Goal: Information Seeking & Learning: Learn about a topic

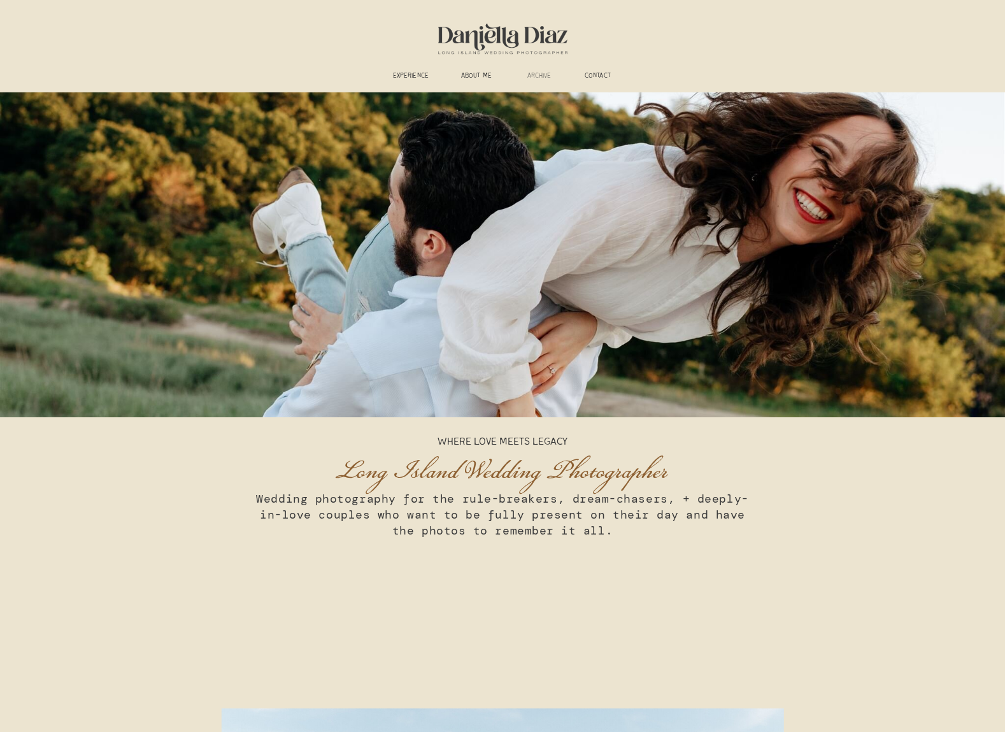
click at [534, 73] on h3 "ARCHIVE" at bounding box center [539, 77] width 40 height 10
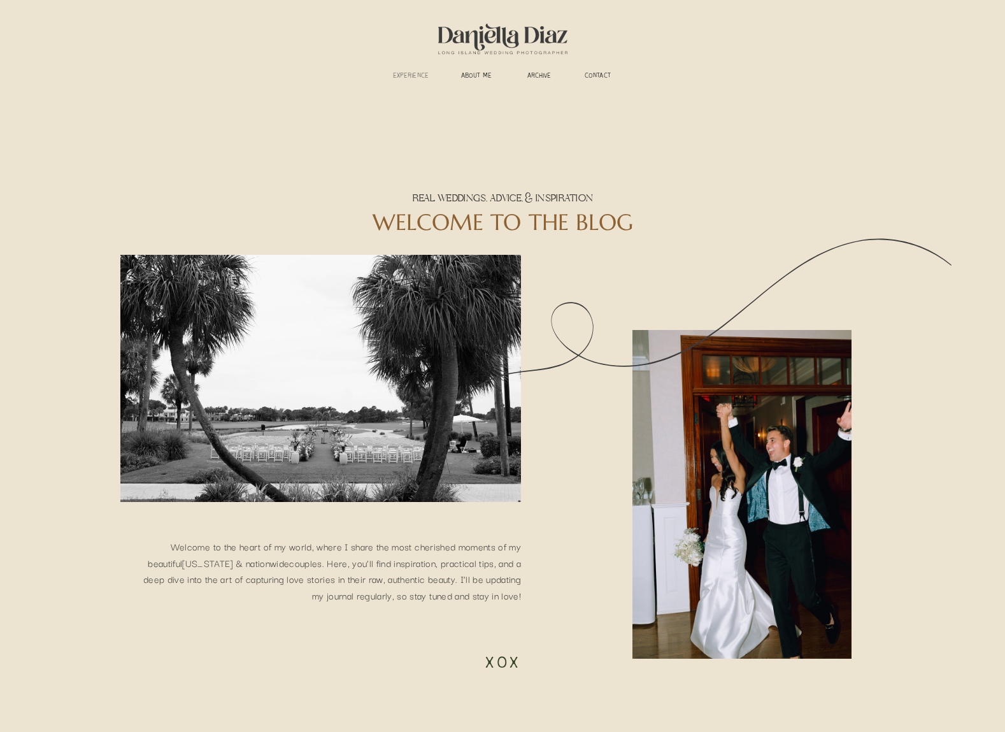
click at [422, 75] on h3 "experience" at bounding box center [410, 77] width 47 height 10
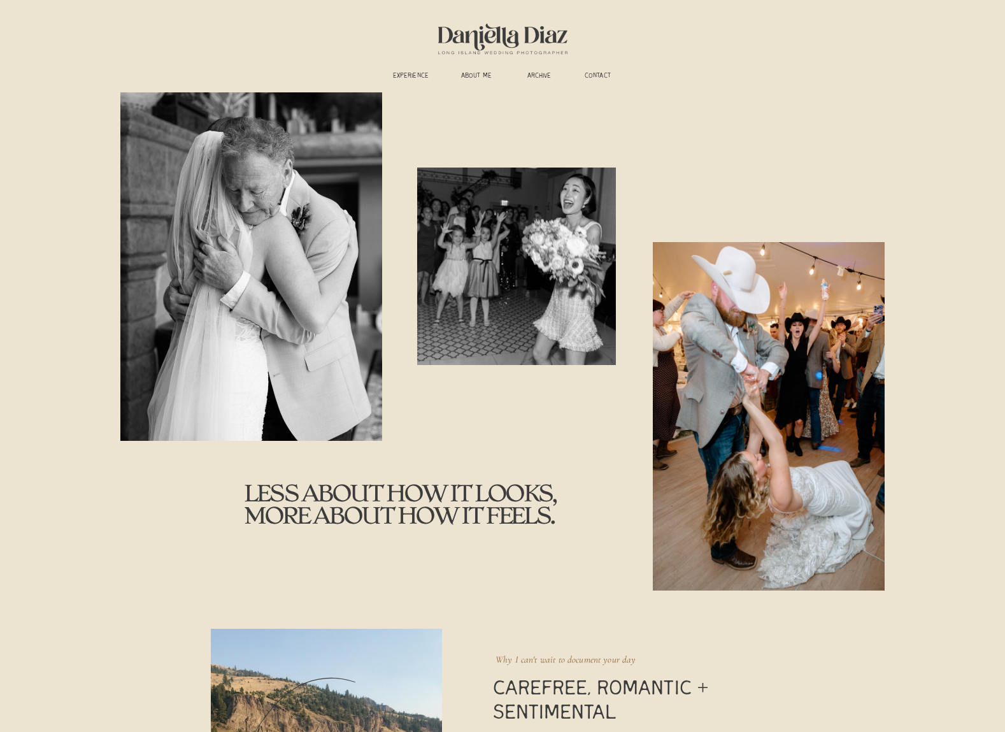
click at [452, 41] on div at bounding box center [503, 37] width 170 height 59
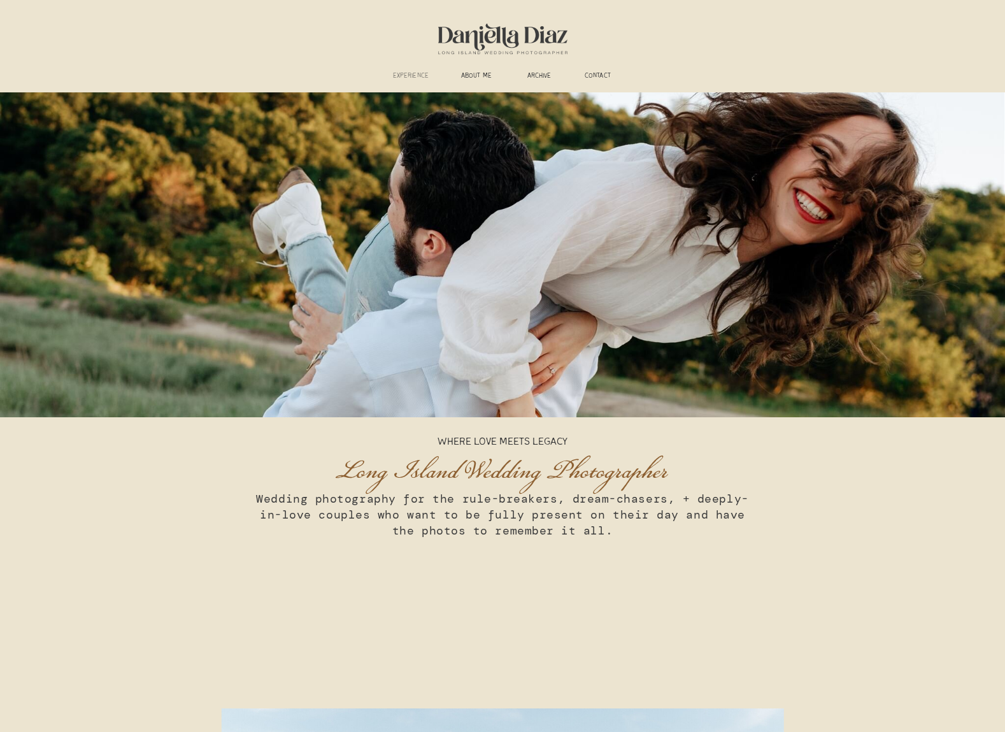
click at [417, 74] on h3 "experience" at bounding box center [410, 77] width 47 height 10
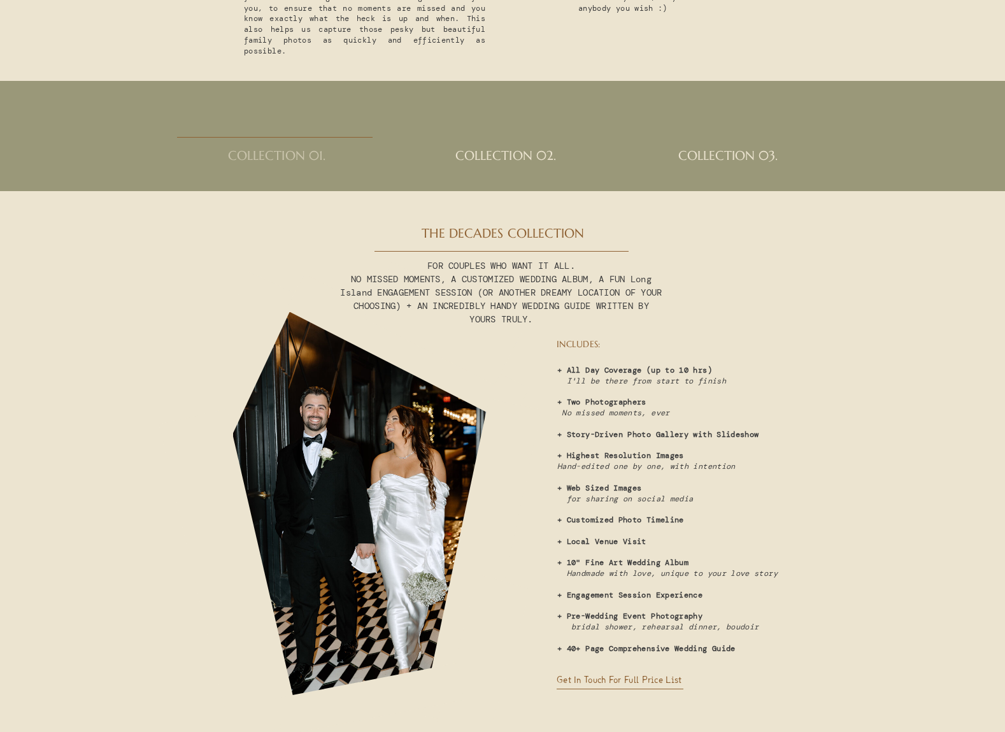
scroll to position [3114, 0]
click at [518, 150] on h2 "collection 02." at bounding box center [505, 162] width 145 height 25
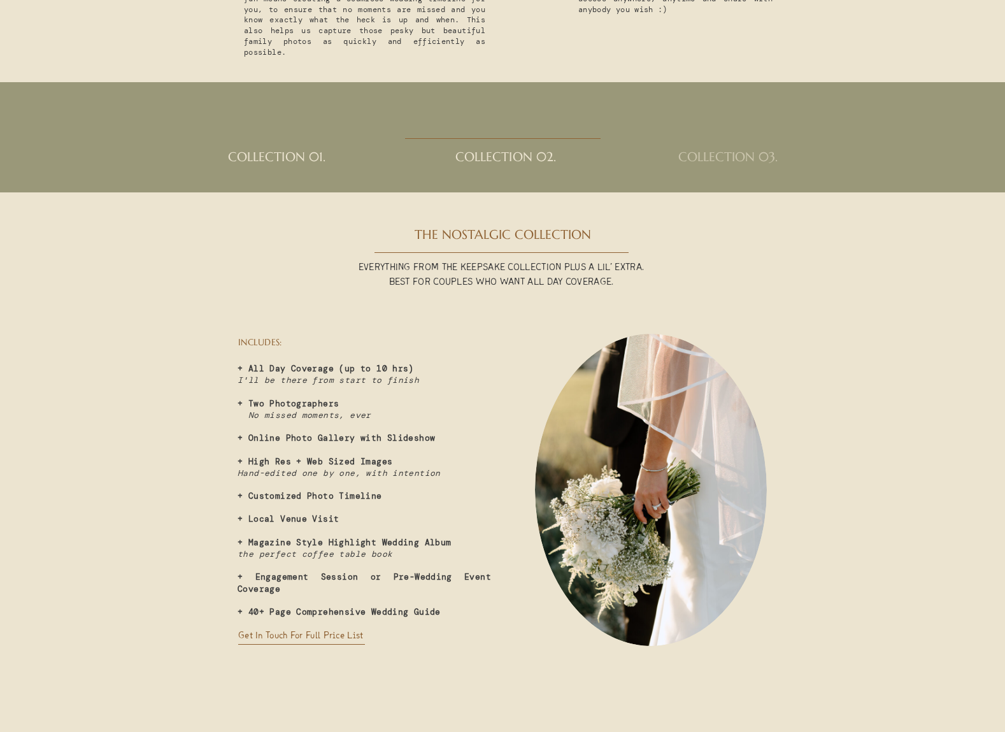
click at [744, 160] on h2 "collection 03." at bounding box center [727, 162] width 145 height 25
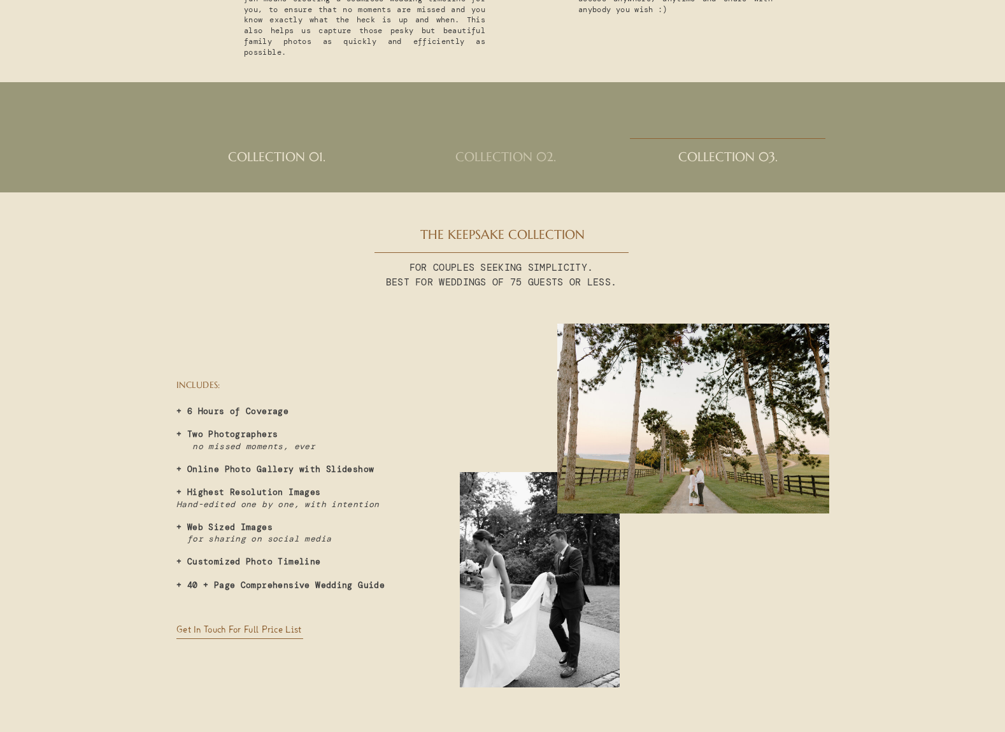
click at [505, 158] on h2 "collection 02." at bounding box center [505, 162] width 145 height 25
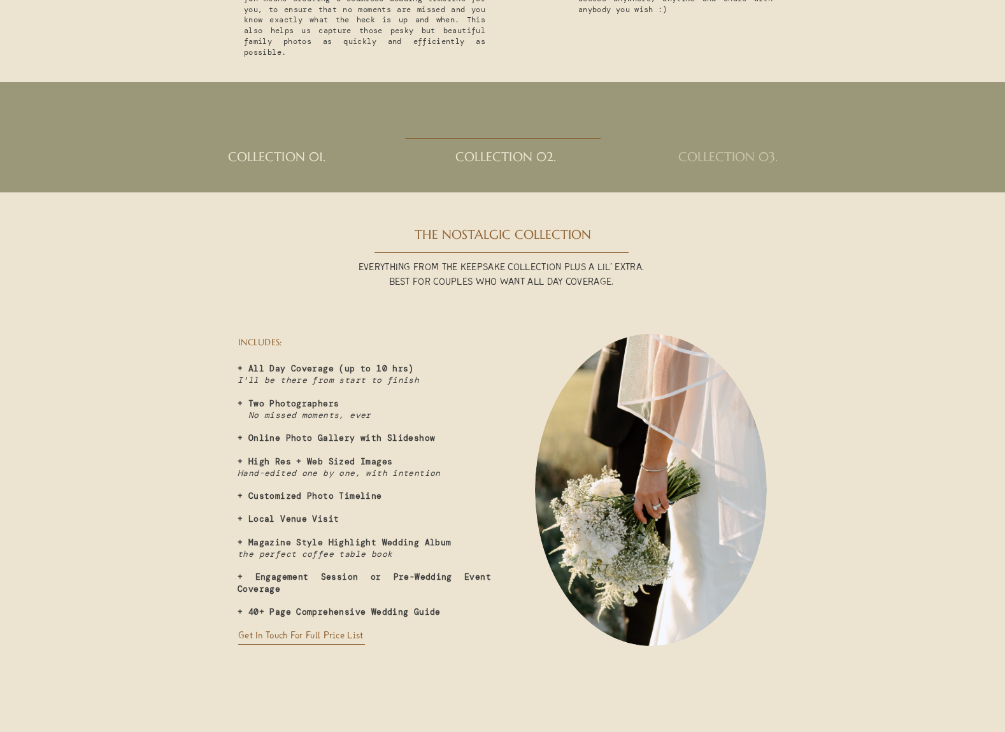
click at [693, 157] on h2 "collection 03." at bounding box center [727, 162] width 145 height 25
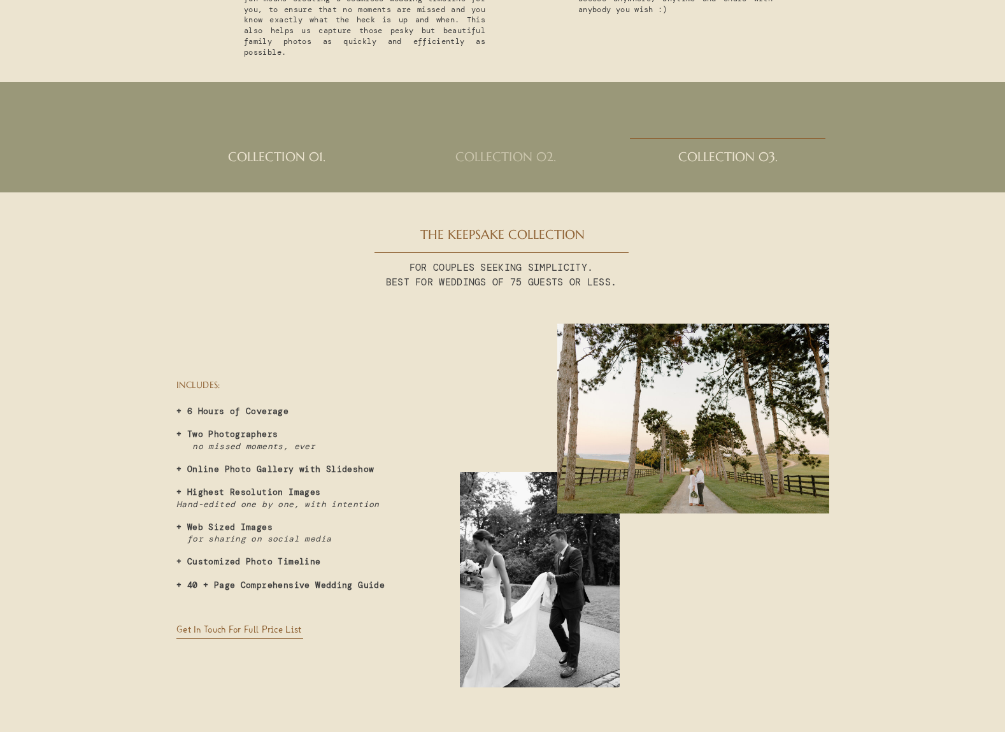
click at [509, 153] on h2 "collection 02." at bounding box center [505, 162] width 145 height 25
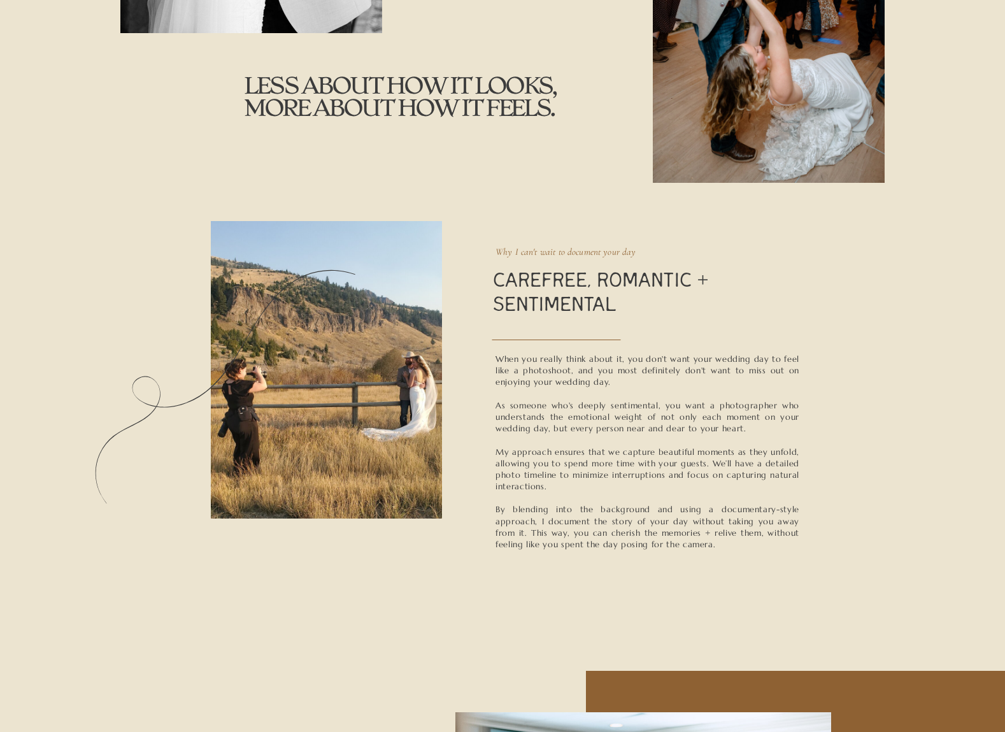
scroll to position [0, 0]
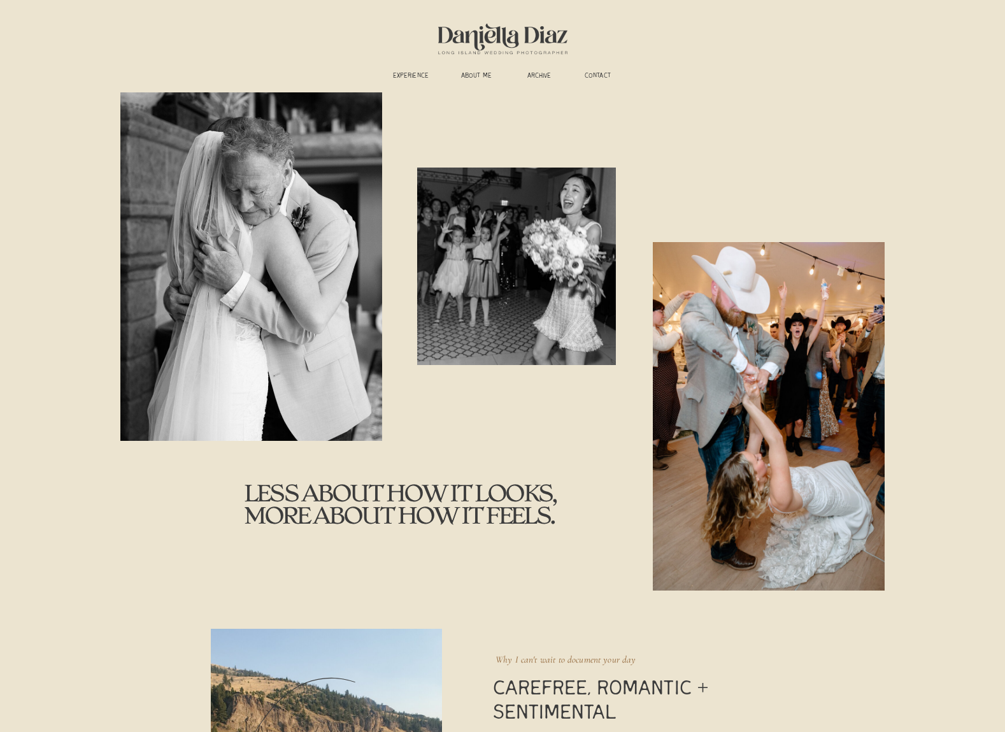
click at [463, 43] on div at bounding box center [503, 37] width 170 height 59
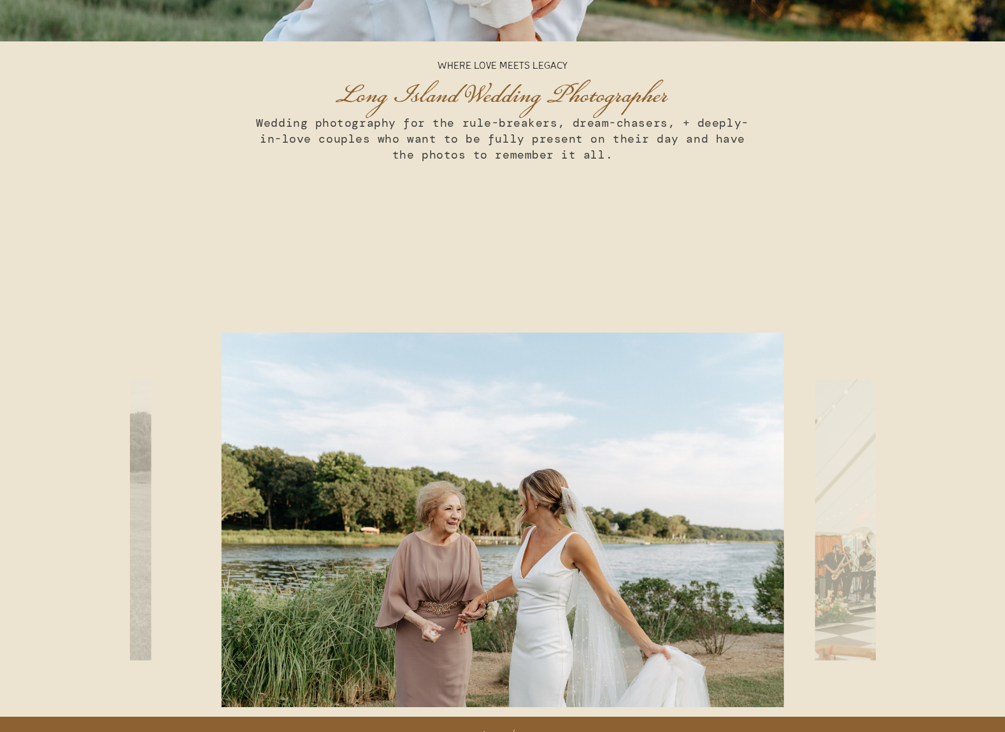
scroll to position [510, 0]
